Goal: Navigation & Orientation: Find specific page/section

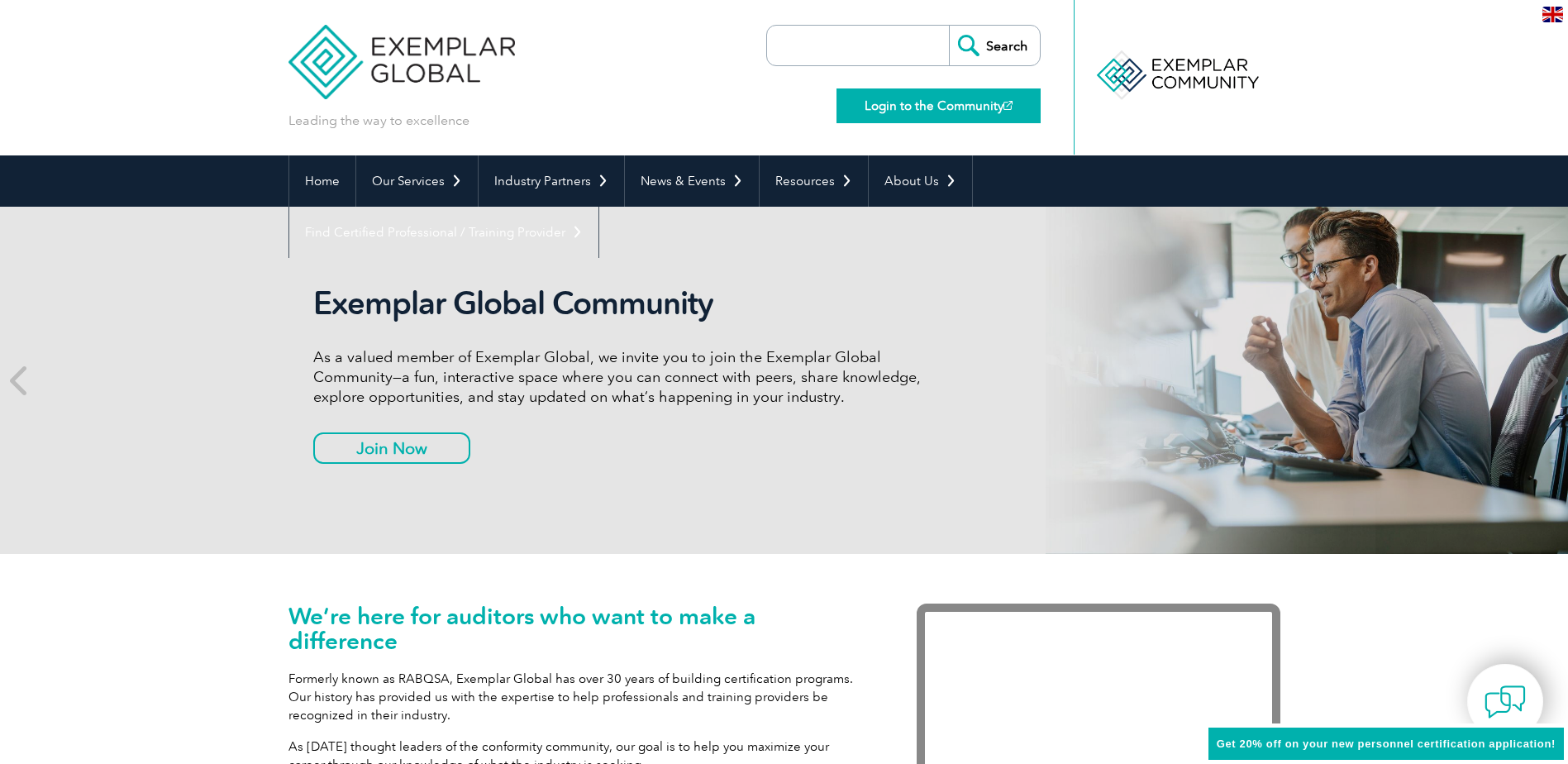
click at [971, 108] on link "Login to the Community" at bounding box center [938, 106] width 204 height 35
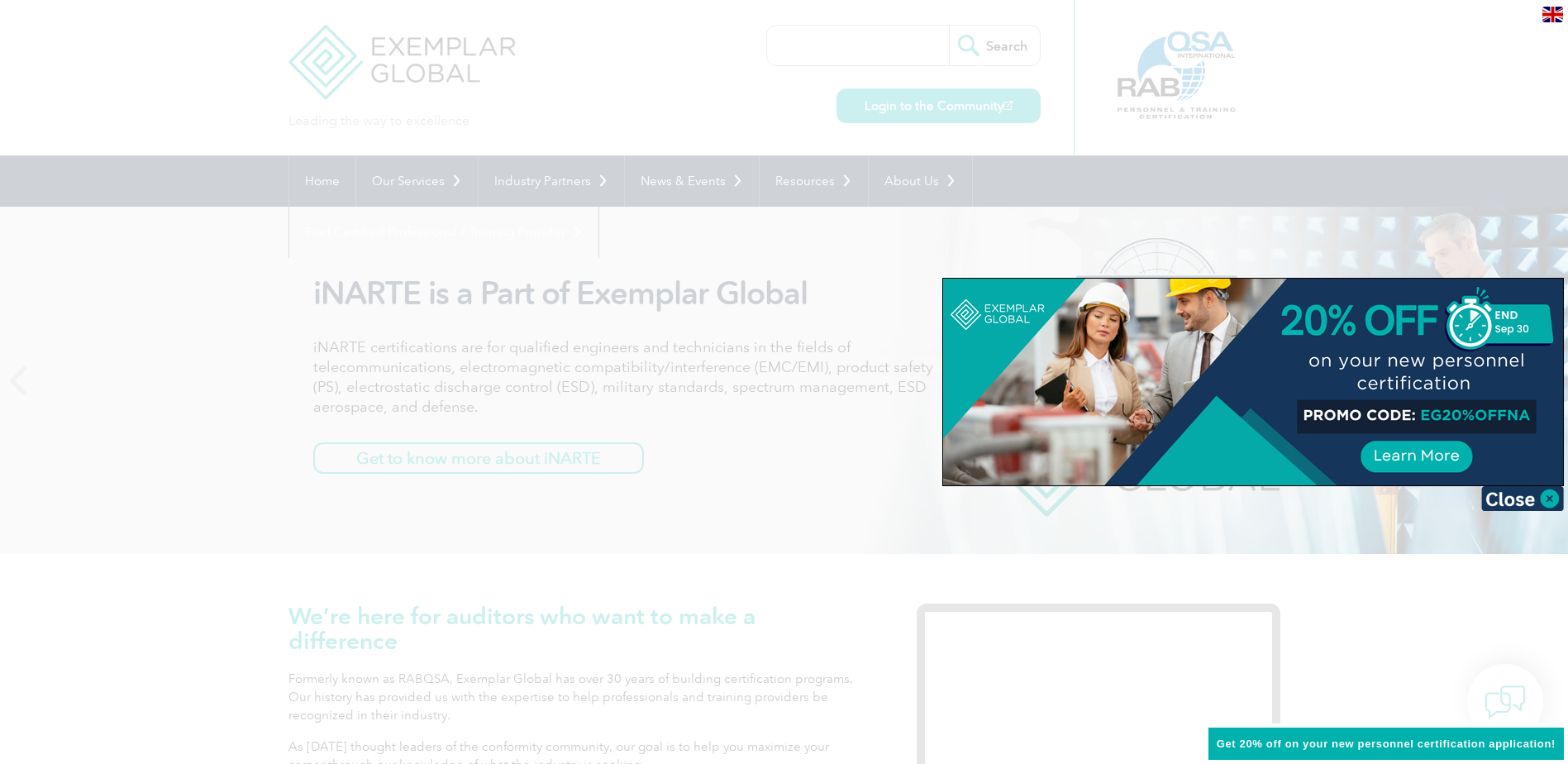
click at [678, 122] on div at bounding box center [784, 382] width 1568 height 764
